Goal: Check status: Check status

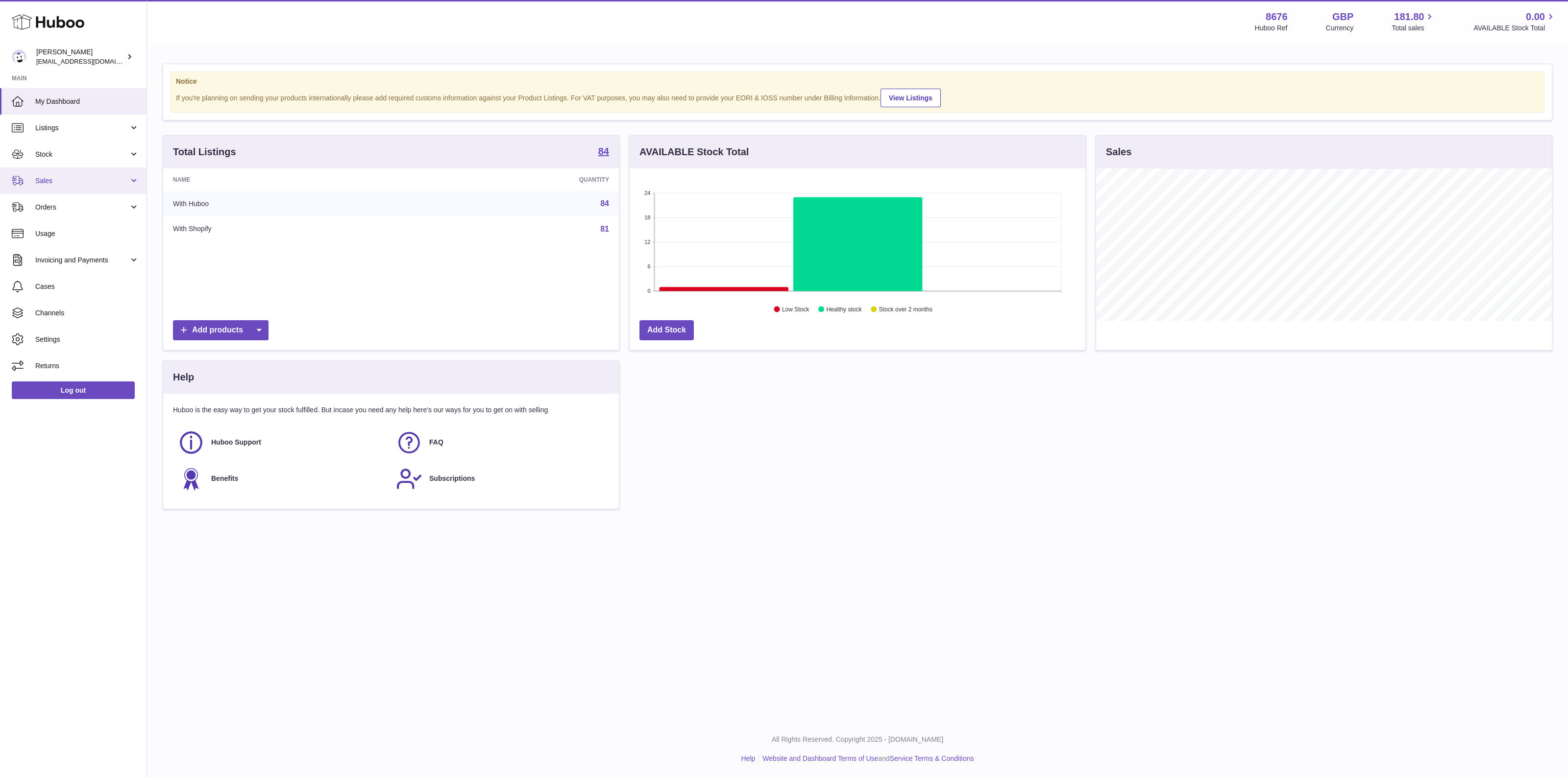
scroll to position [152, 455]
click at [83, 176] on span "Sales" at bounding box center [82, 181] width 94 height 10
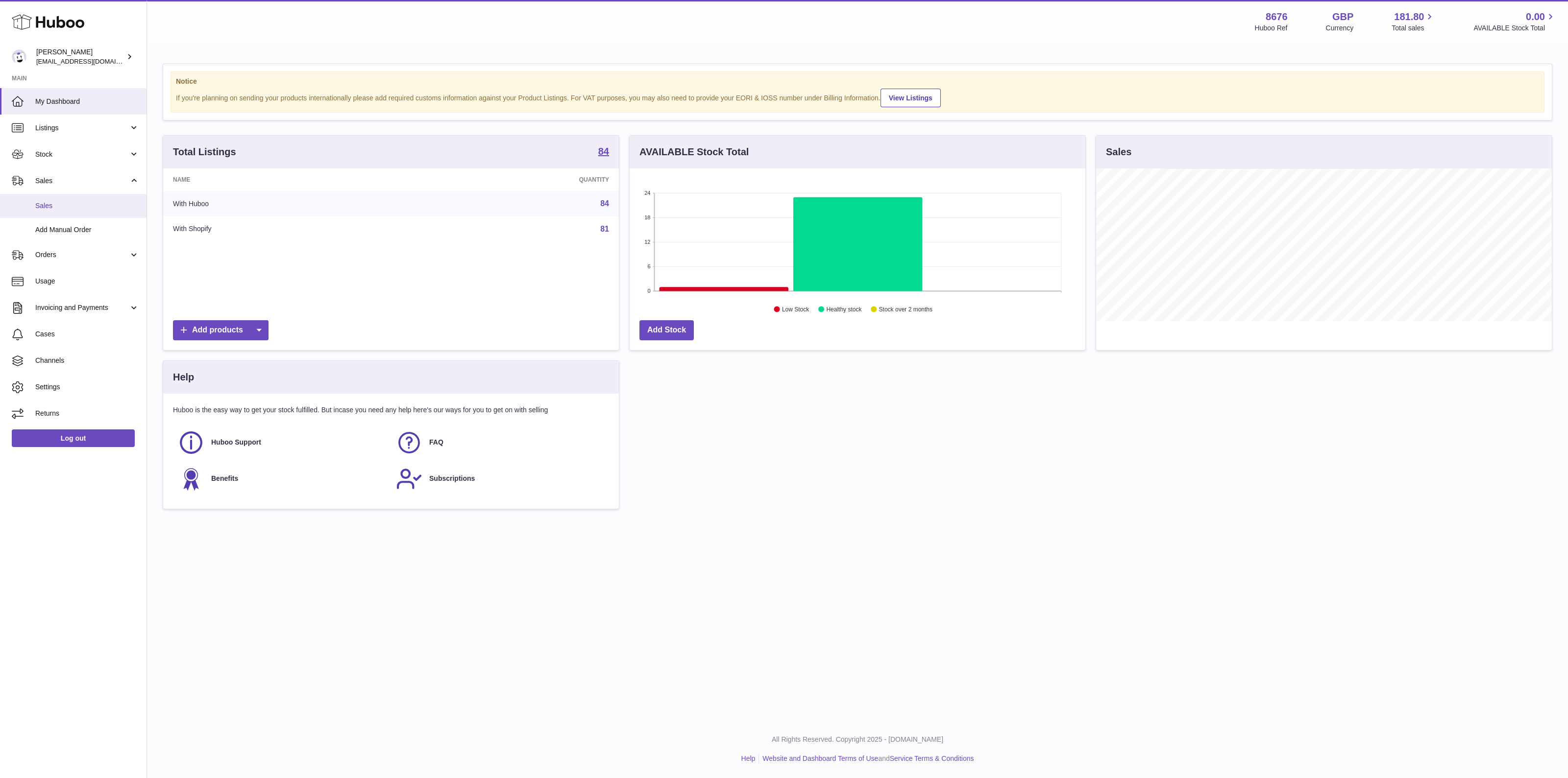
click at [73, 204] on span "Sales" at bounding box center [88, 206] width 104 height 10
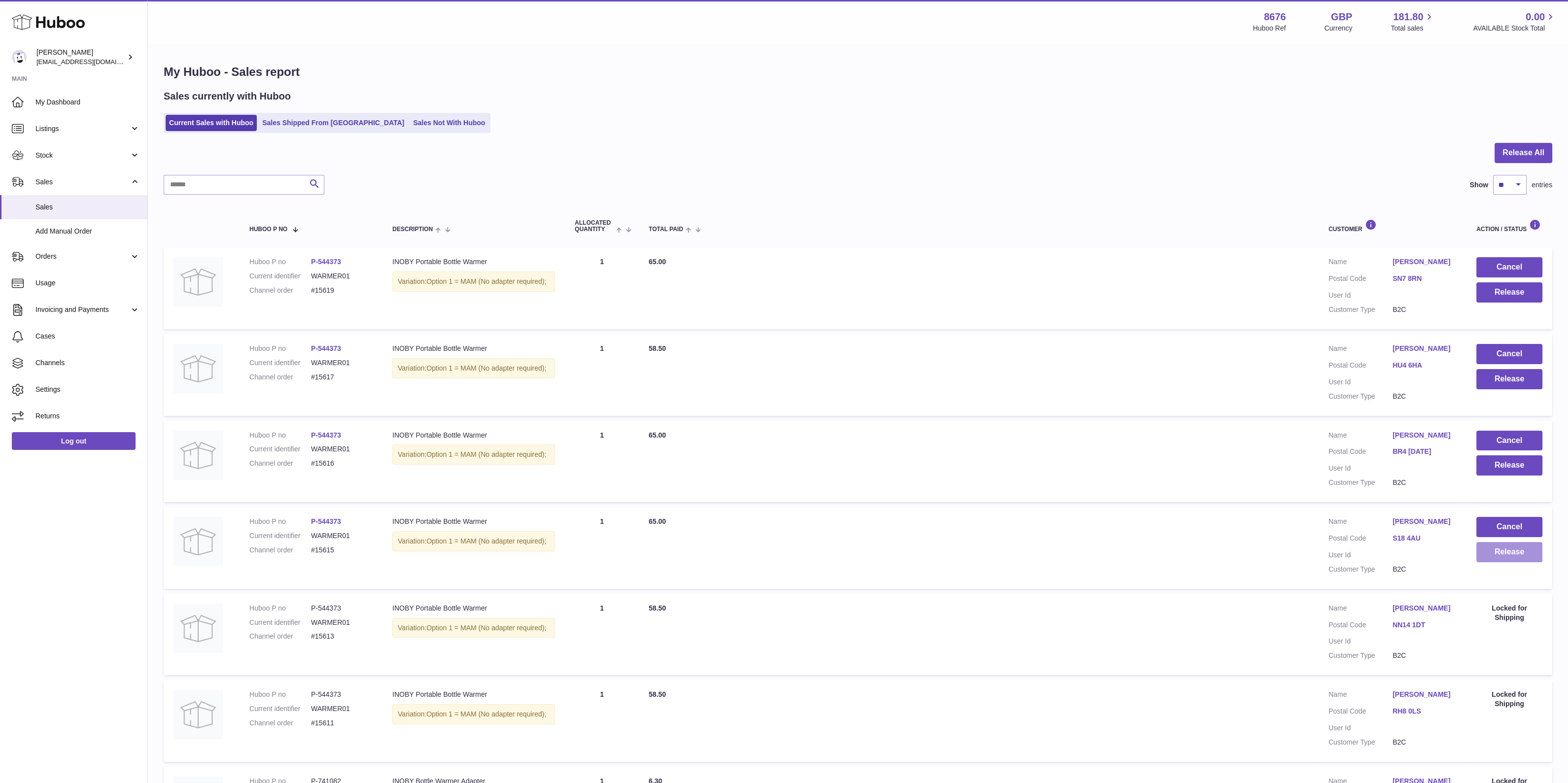
click at [1485, 550] on button "Release" at bounding box center [1509, 552] width 66 height 20
click at [1510, 545] on button "Release" at bounding box center [1509, 552] width 66 height 20
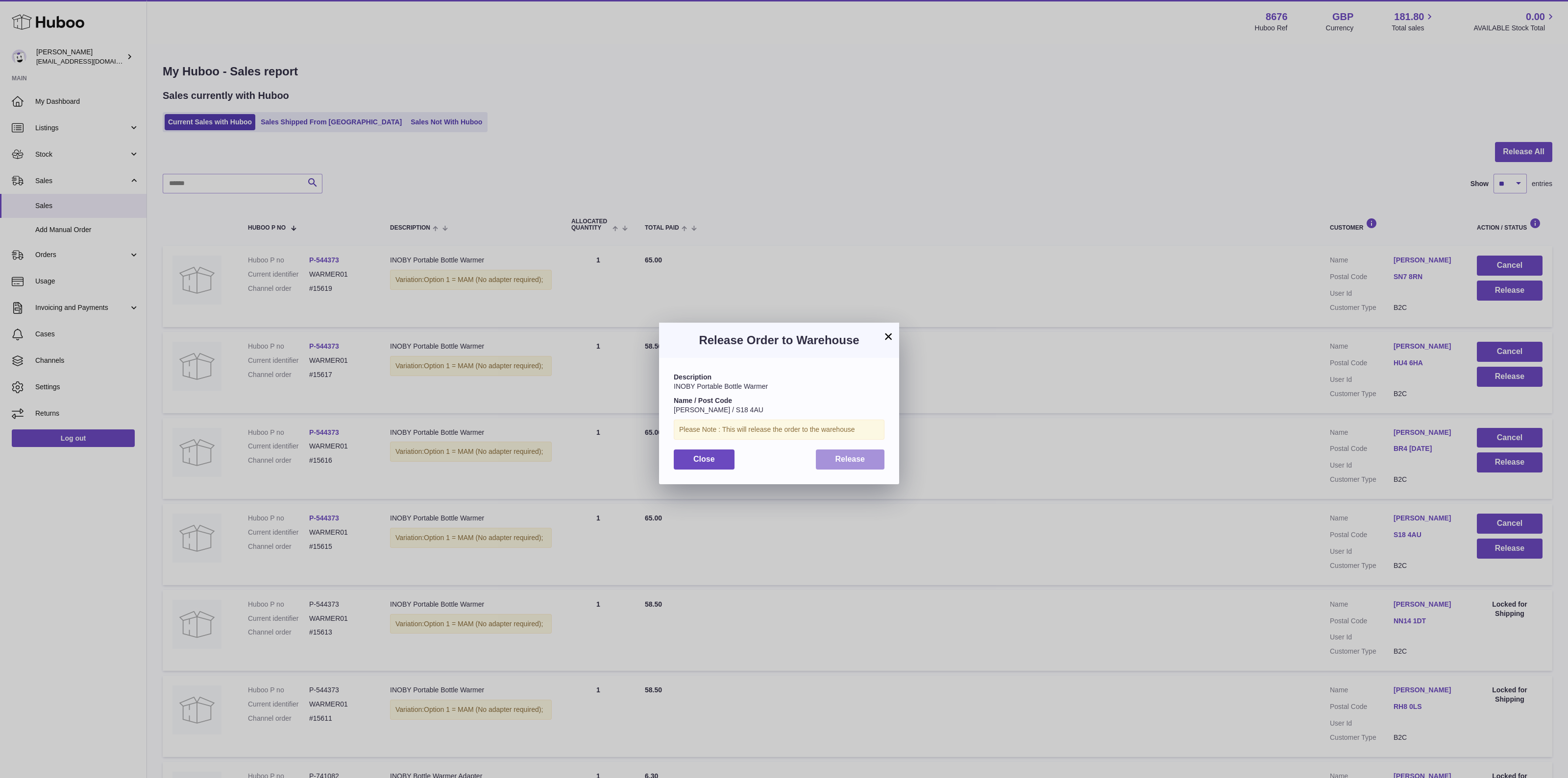
click at [866, 462] on button "Release" at bounding box center [851, 459] width 69 height 20
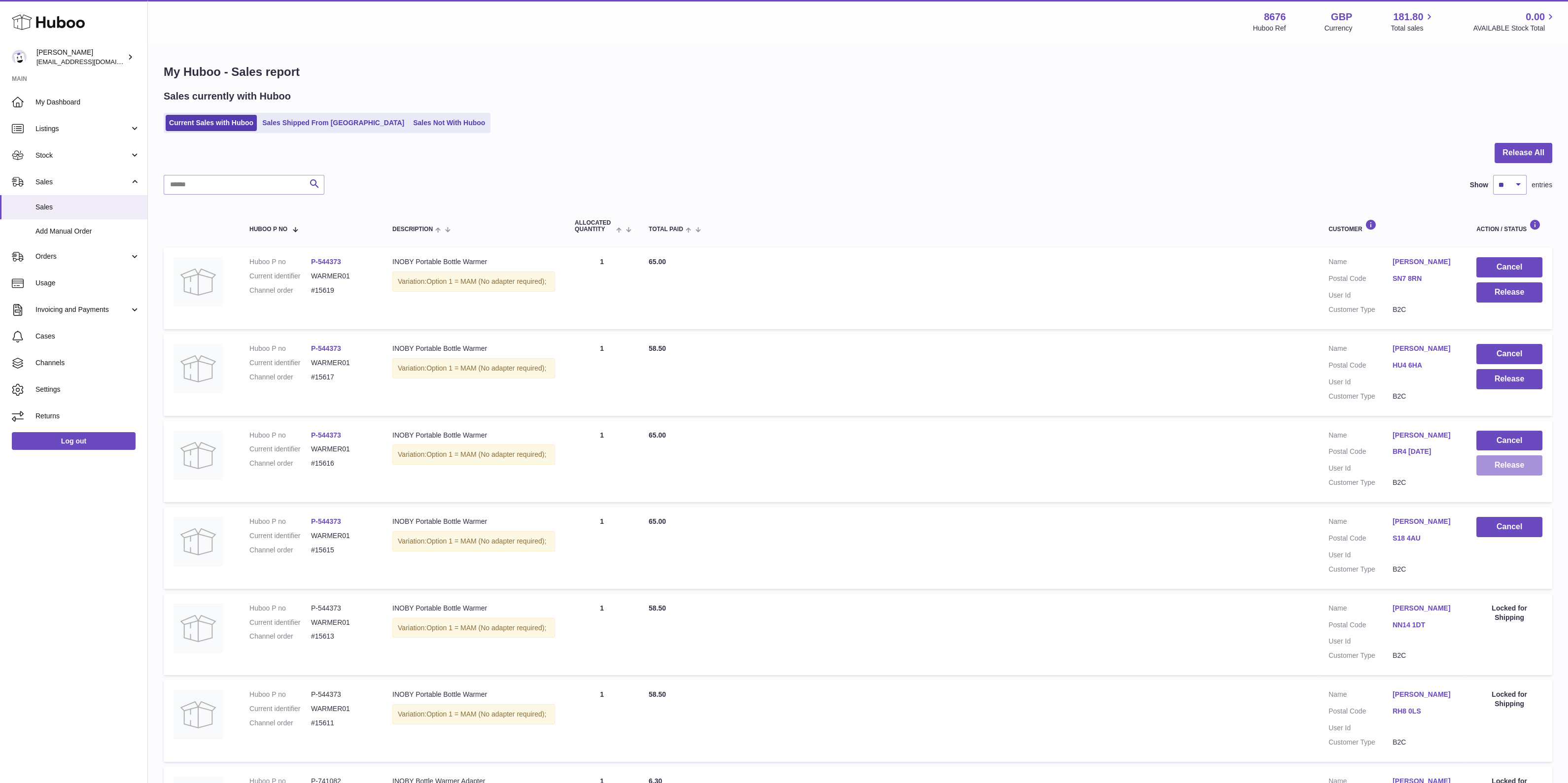
click at [1524, 462] on button "Release" at bounding box center [1509, 465] width 66 height 20
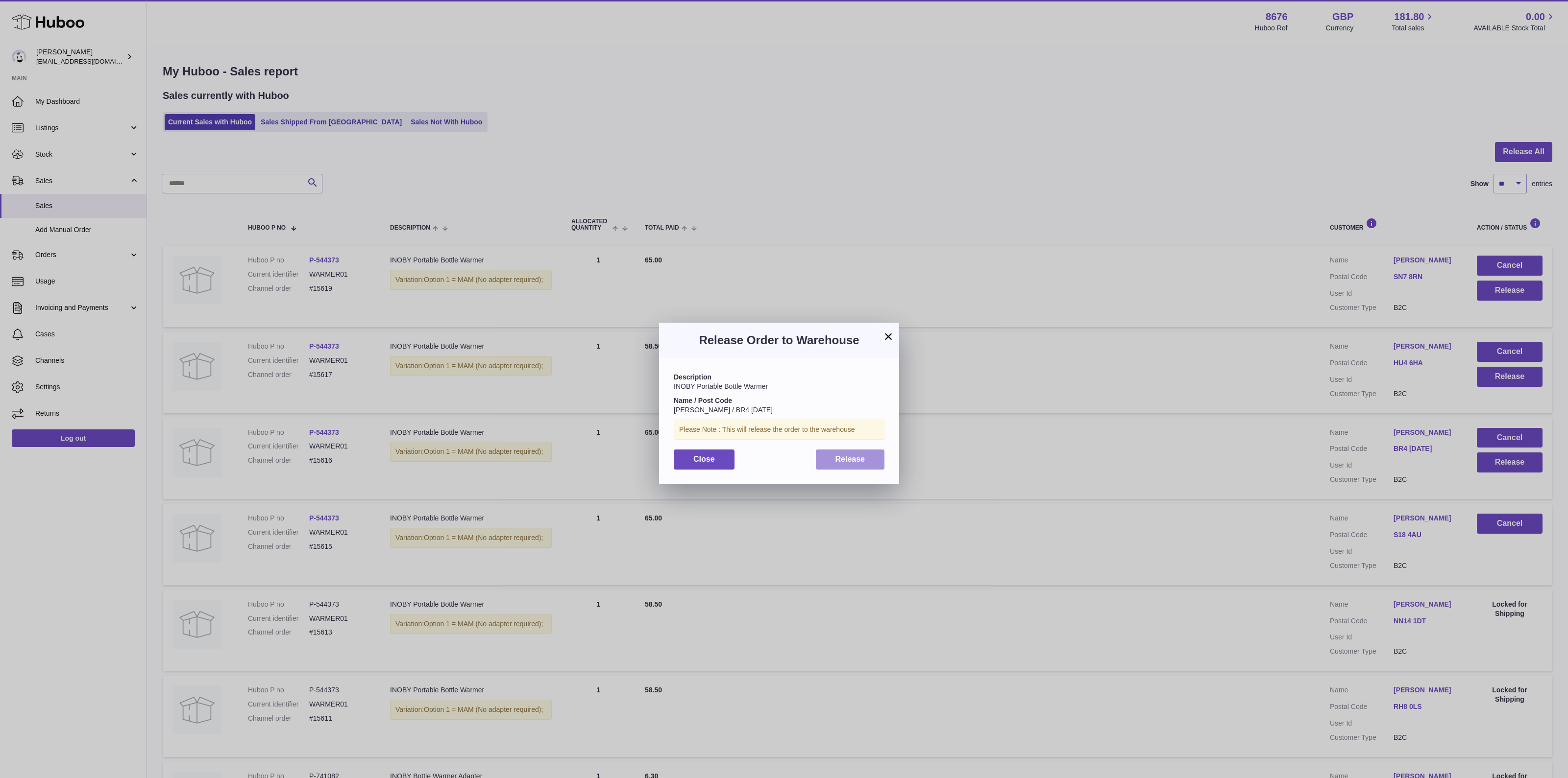
click at [851, 455] on span "Release" at bounding box center [850, 459] width 30 height 9
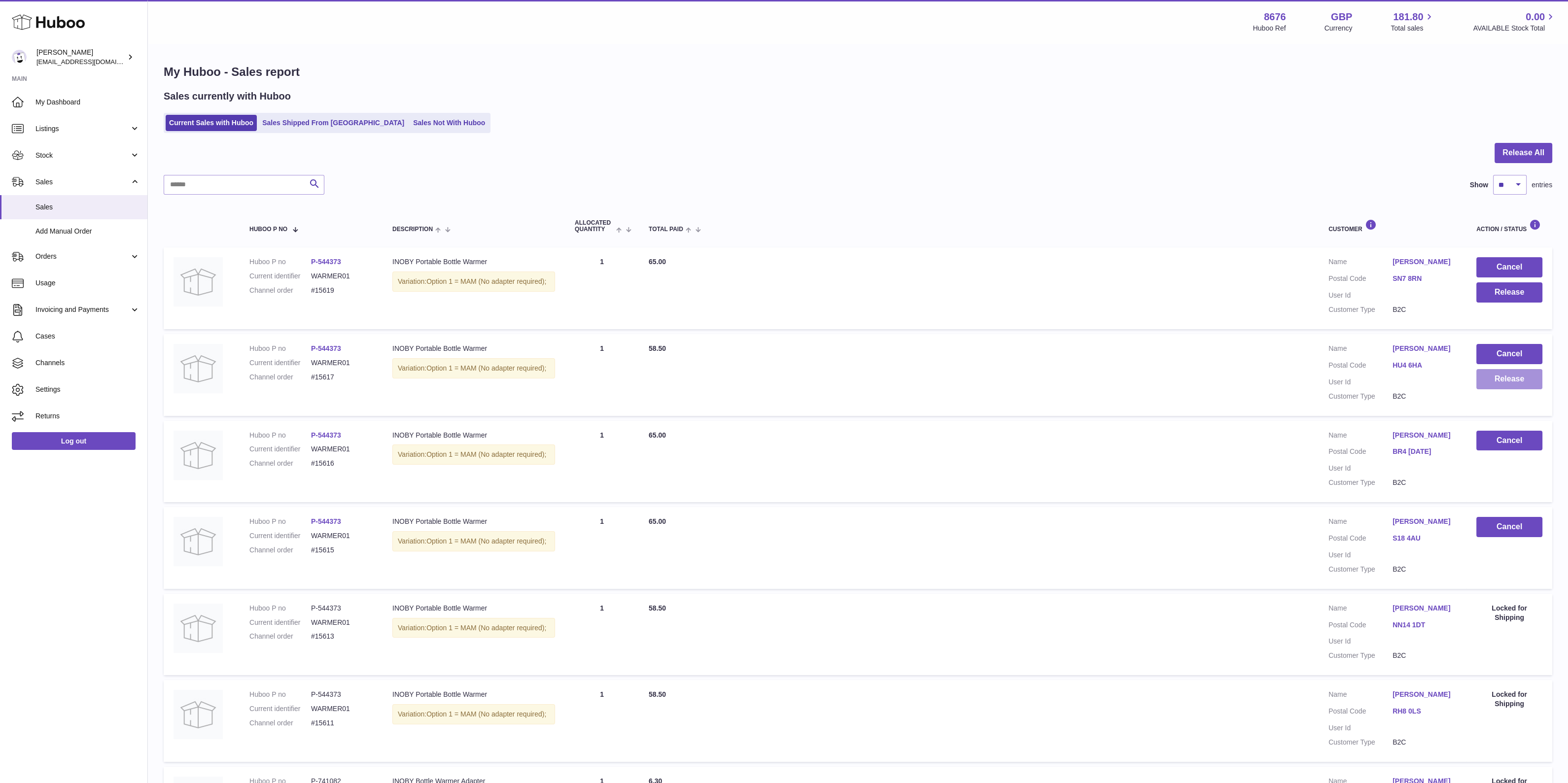
click at [1506, 385] on button "Release" at bounding box center [1509, 378] width 66 height 20
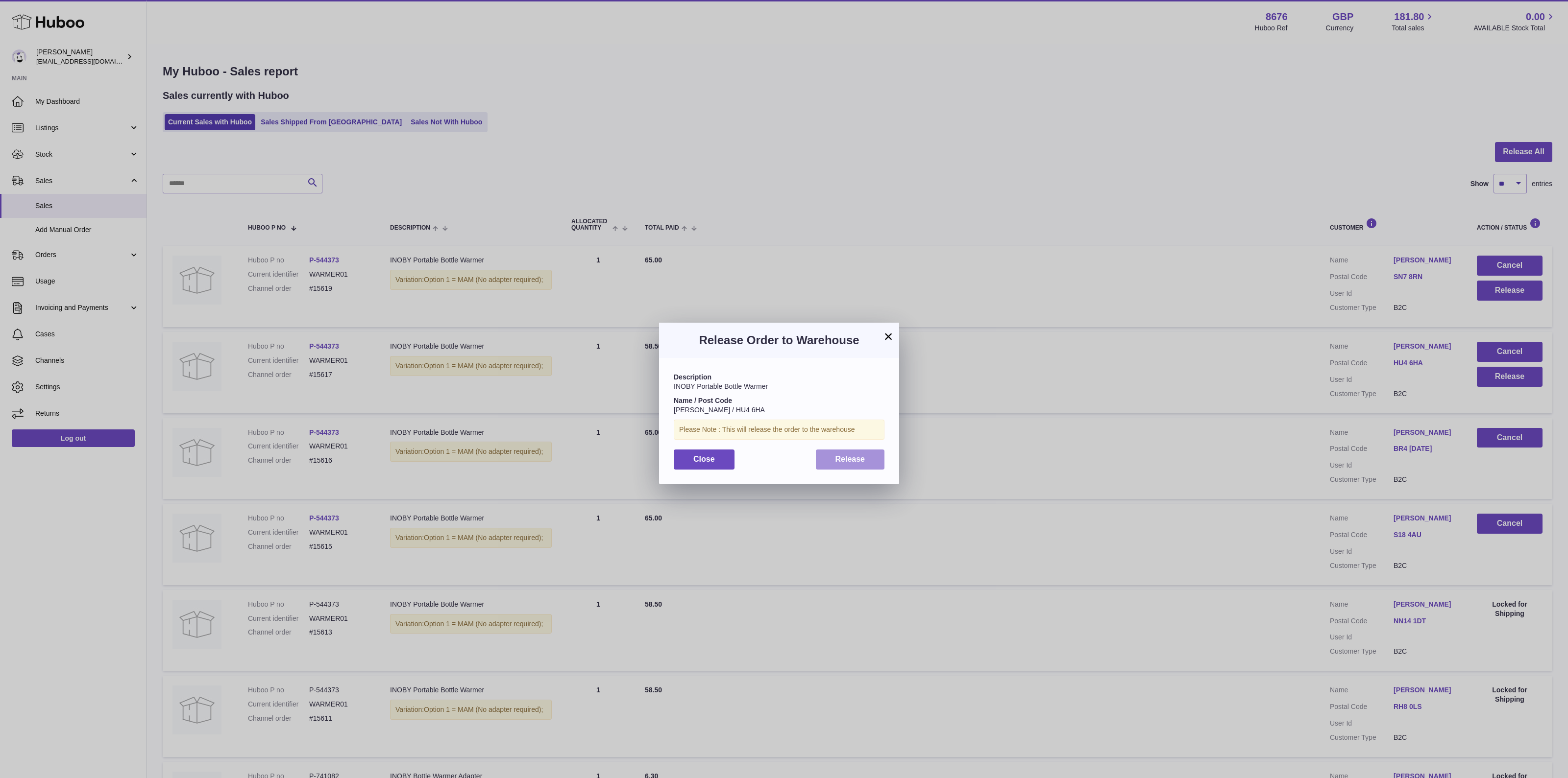
click at [858, 457] on span "Release" at bounding box center [850, 459] width 30 height 9
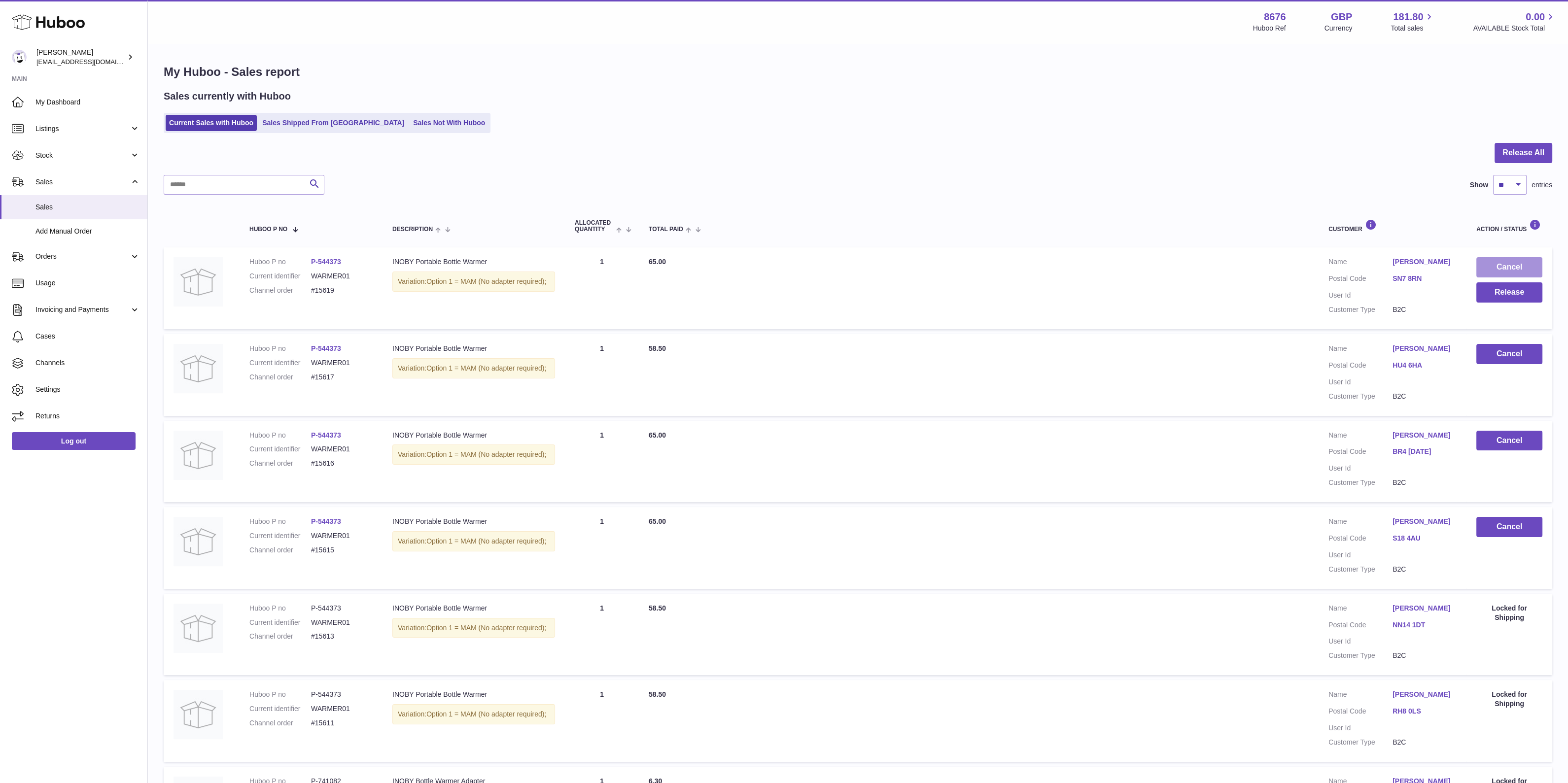
click at [1503, 260] on button "Cancel" at bounding box center [1509, 267] width 66 height 20
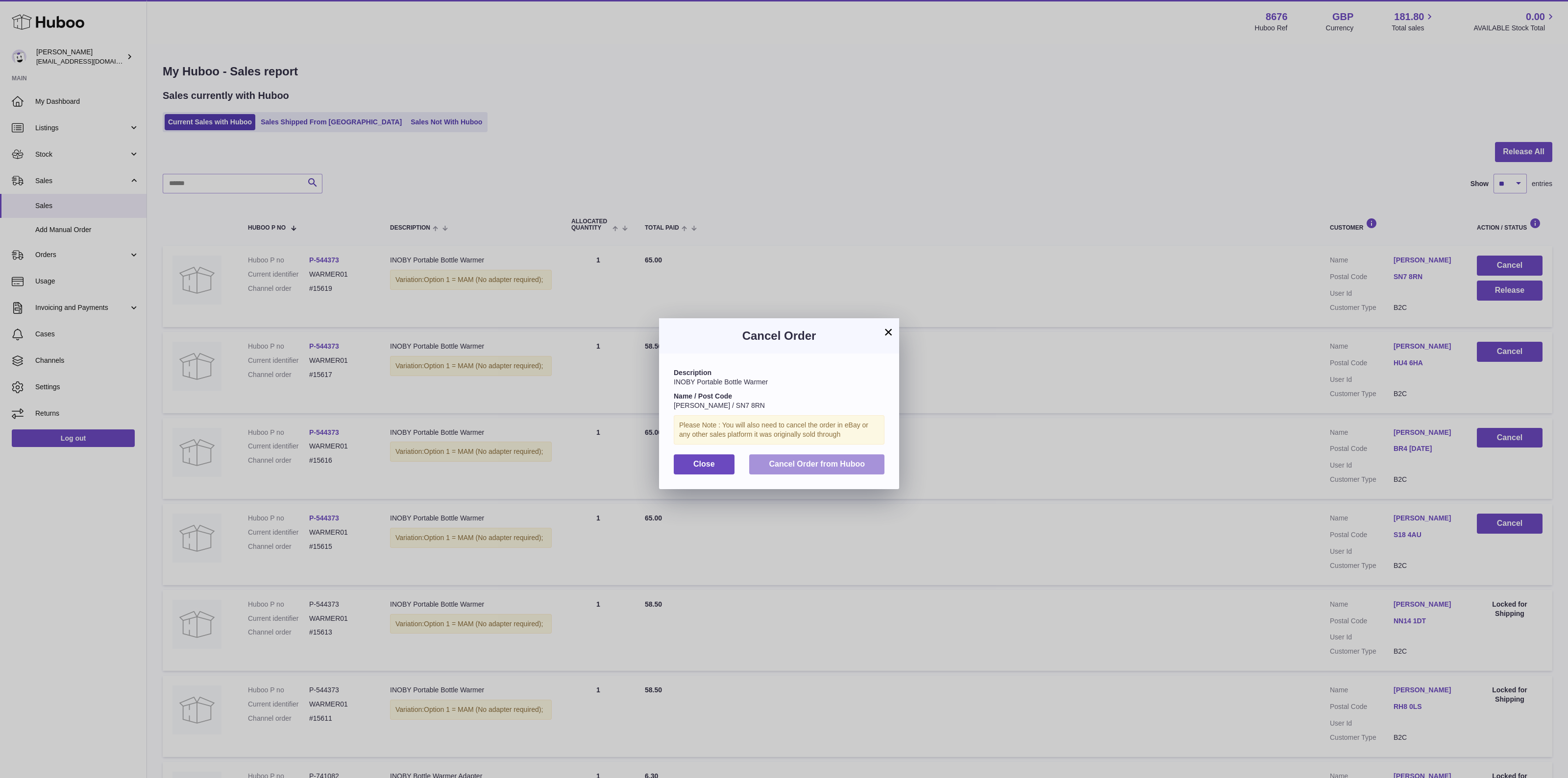
click at [841, 463] on span "Cancel Order from Huboo" at bounding box center [817, 464] width 96 height 9
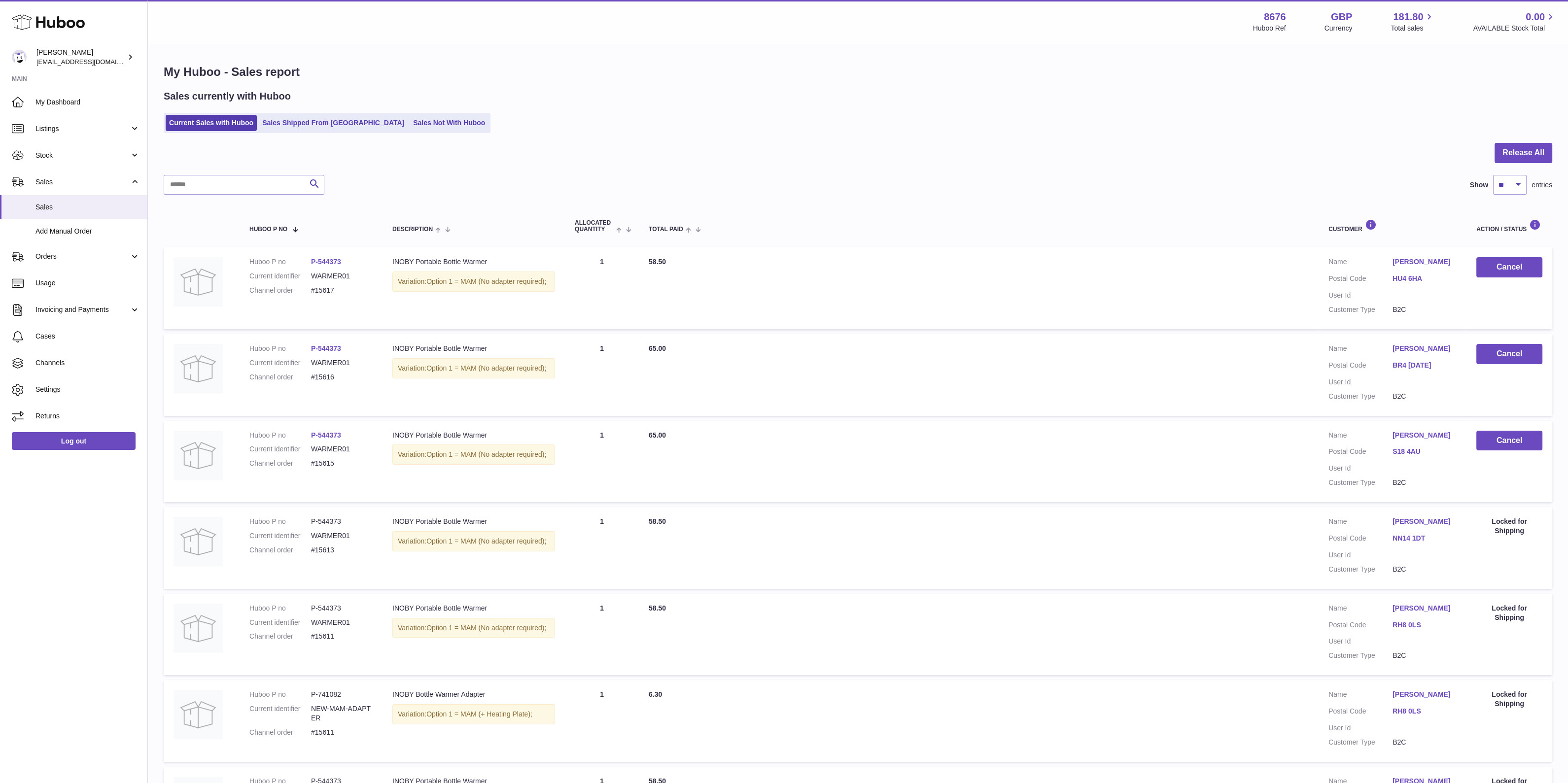
click at [293, 124] on link "Sales Shipped From [GEOGRAPHIC_DATA]" at bounding box center [333, 122] width 148 height 16
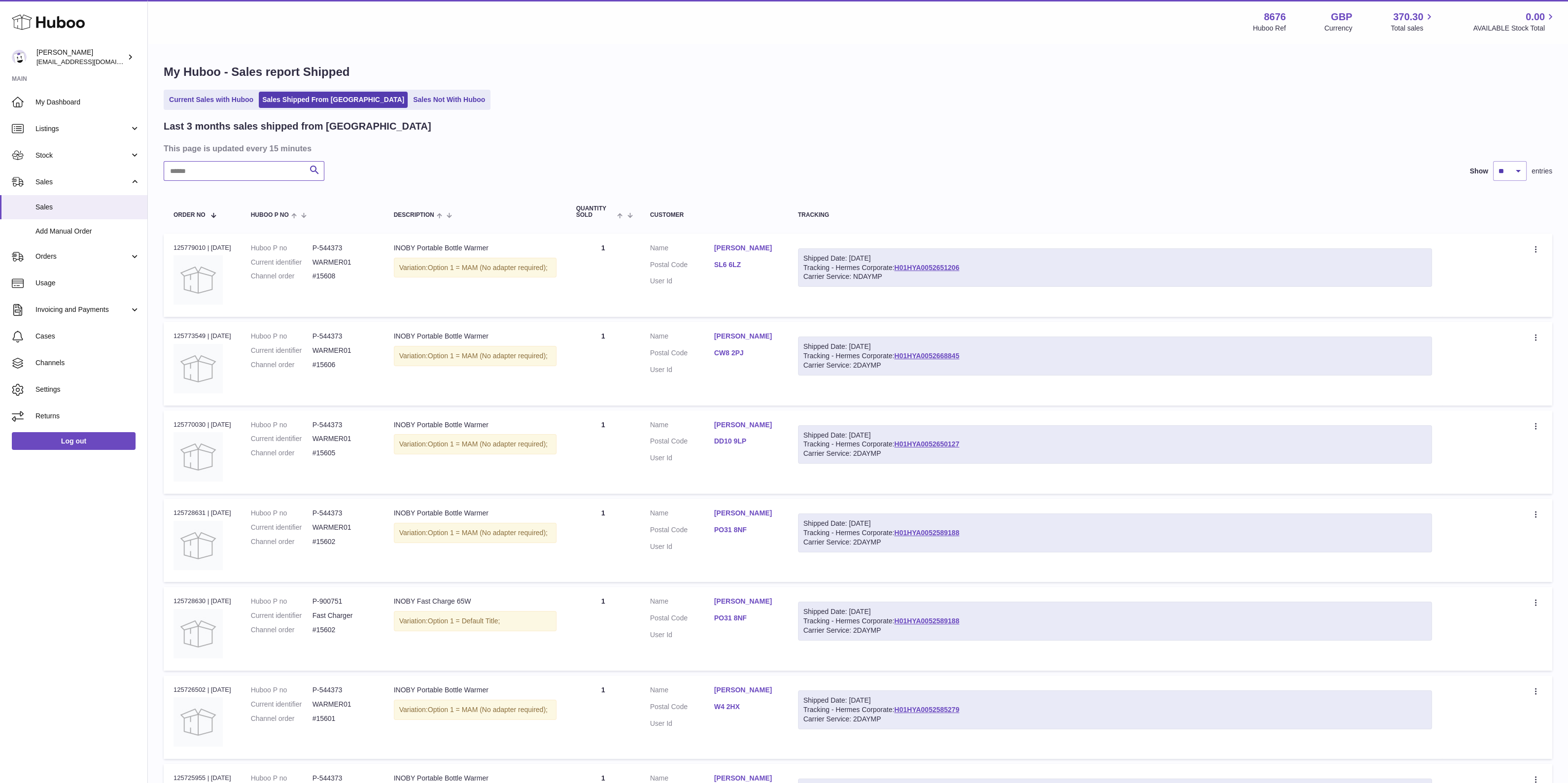
click at [268, 174] on input "text" at bounding box center [245, 171] width 161 height 19
paste input "*****"
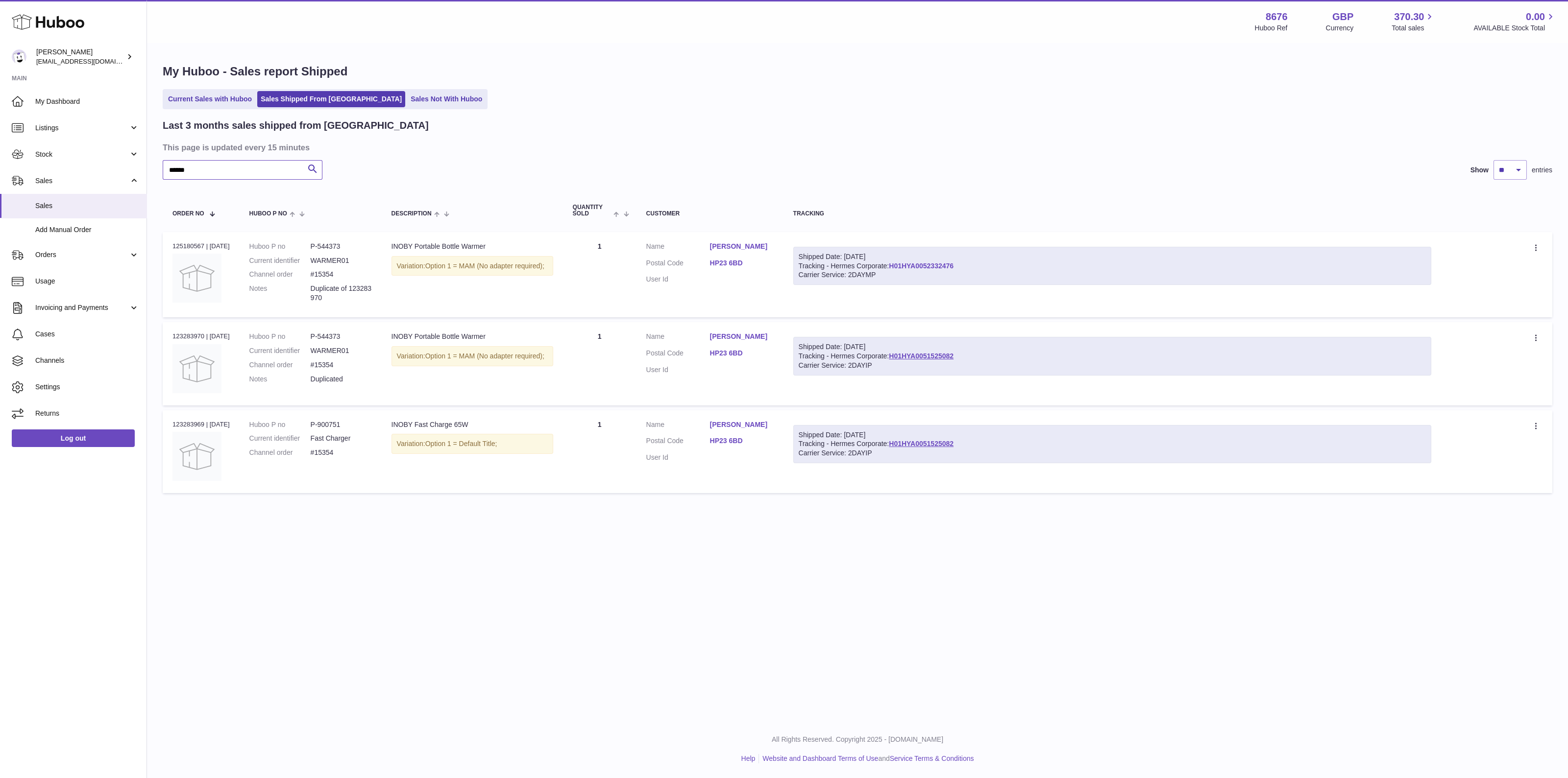
type input "*****"
click at [954, 266] on link "H01HYA0052332476" at bounding box center [920, 266] width 65 height 8
